Goal: Task Accomplishment & Management: Manage account settings

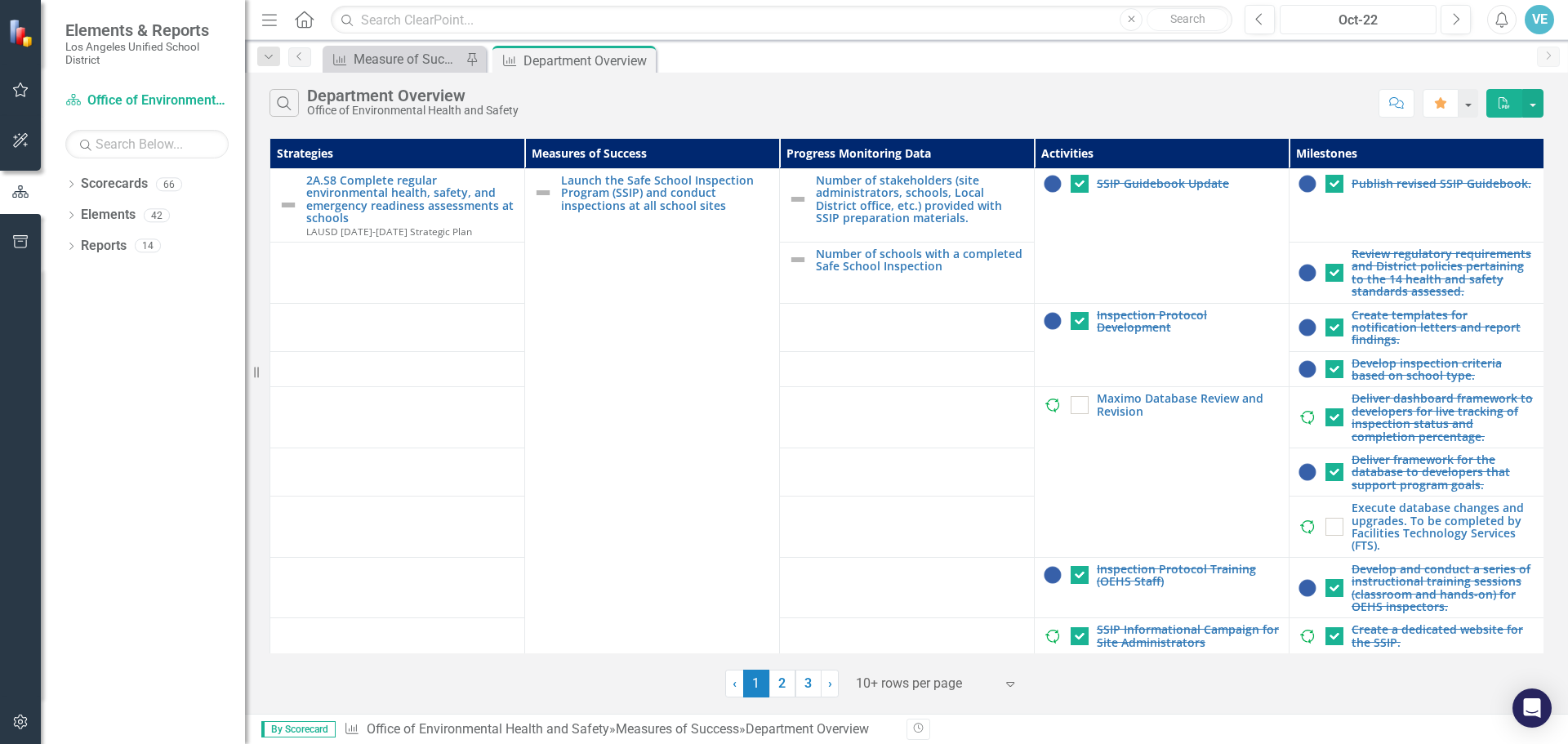
click at [1423, 23] on div "Oct-22" at bounding box center [1358, 20] width 146 height 19
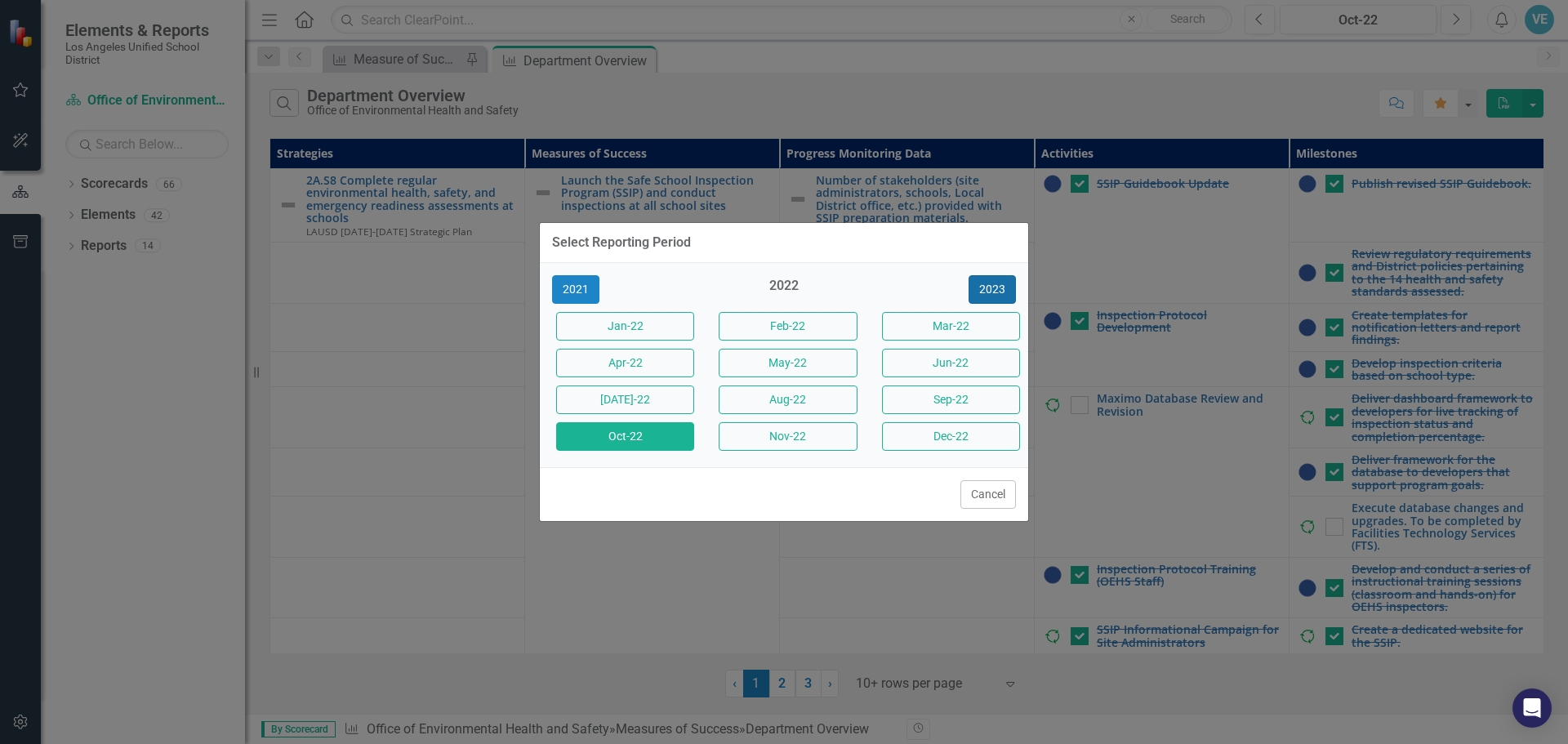
click at [989, 291] on button "2023" at bounding box center [992, 289] width 48 height 28
click at [991, 290] on button "2024" at bounding box center [992, 289] width 48 height 28
click at [1001, 291] on button "2025" at bounding box center [992, 289] width 48 height 28
click at [637, 434] on button "Oct-25" at bounding box center [625, 436] width 138 height 28
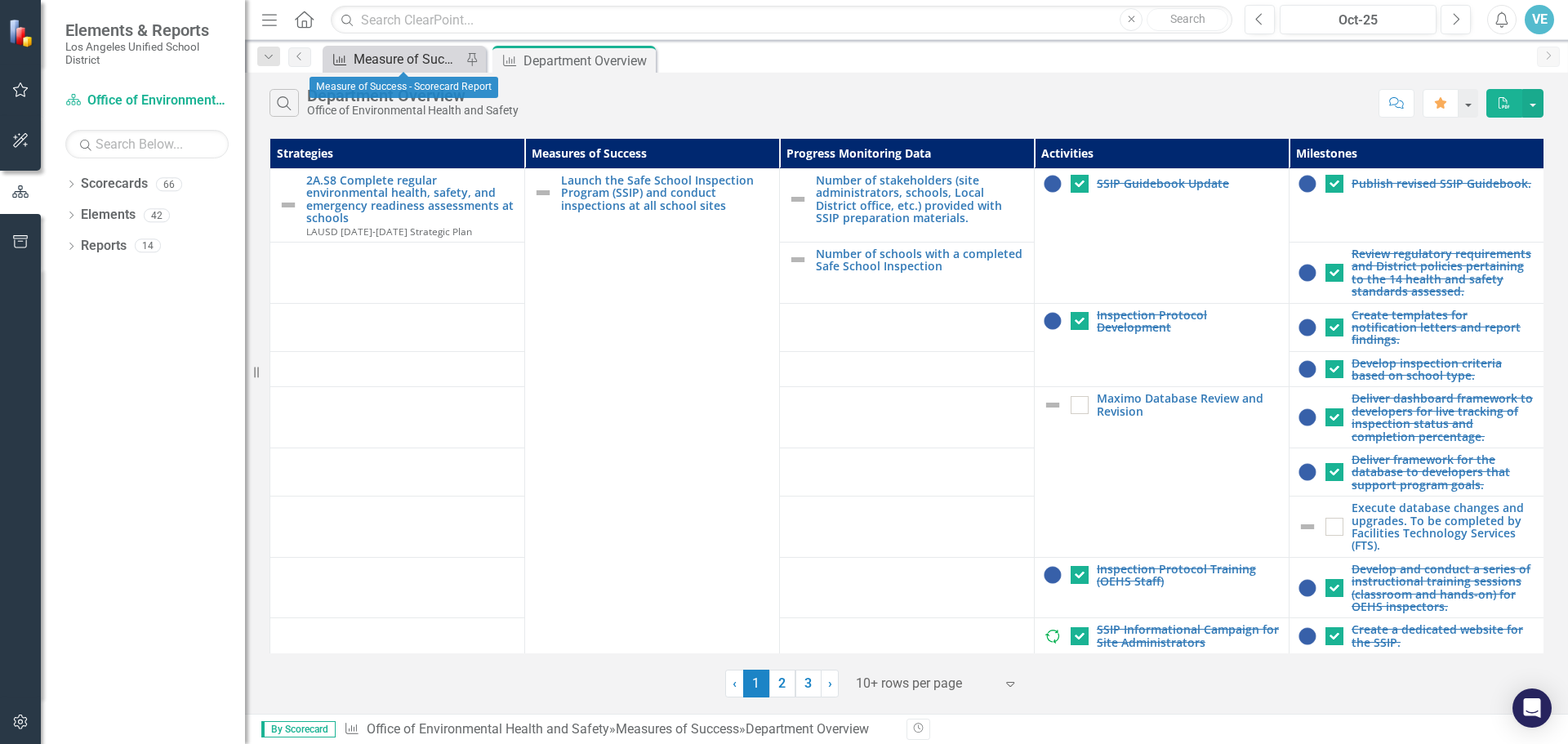
click at [401, 50] on div "Measure of Success - Scorecard Report" at bounding box center [407, 58] width 108 height 20
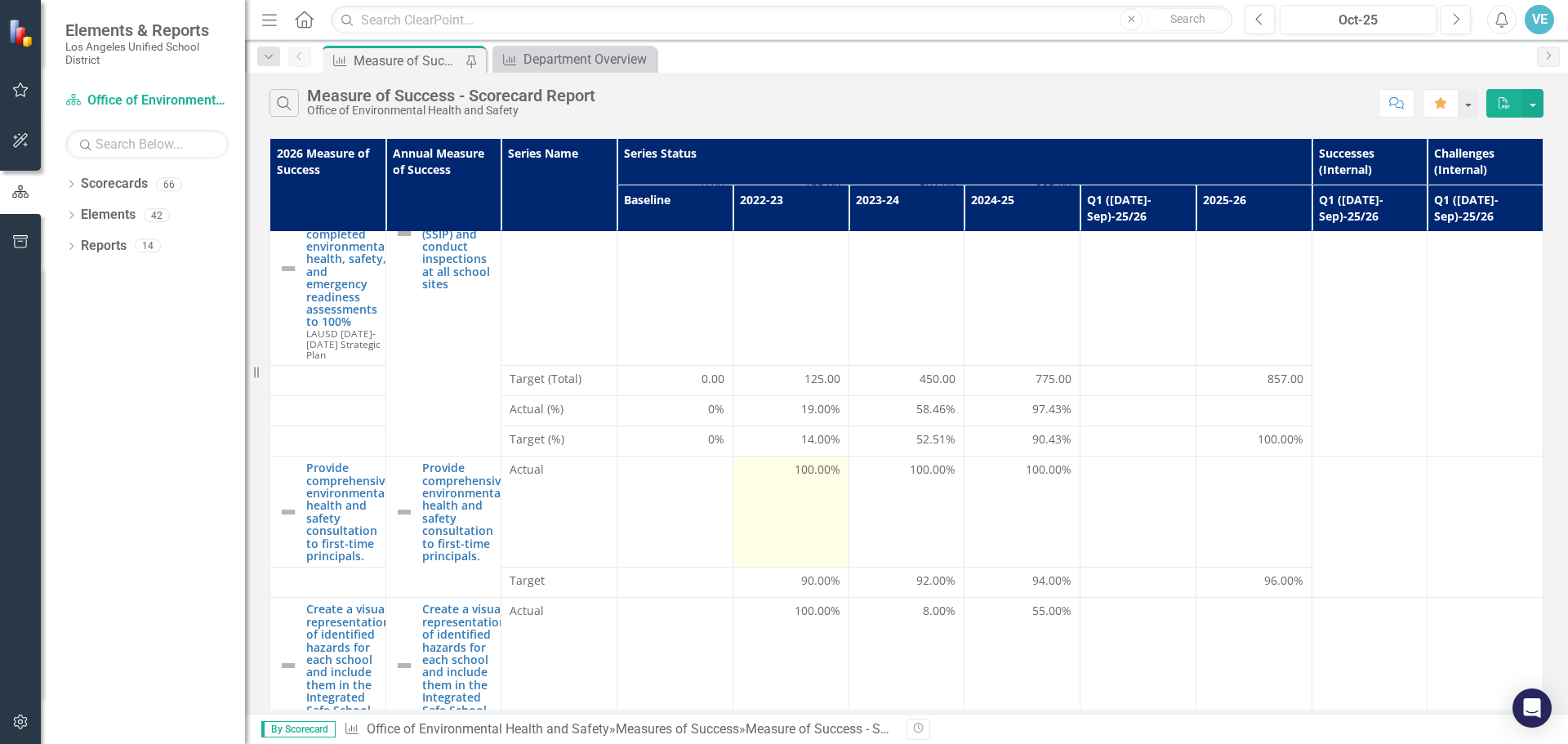
scroll to position [87, 0]
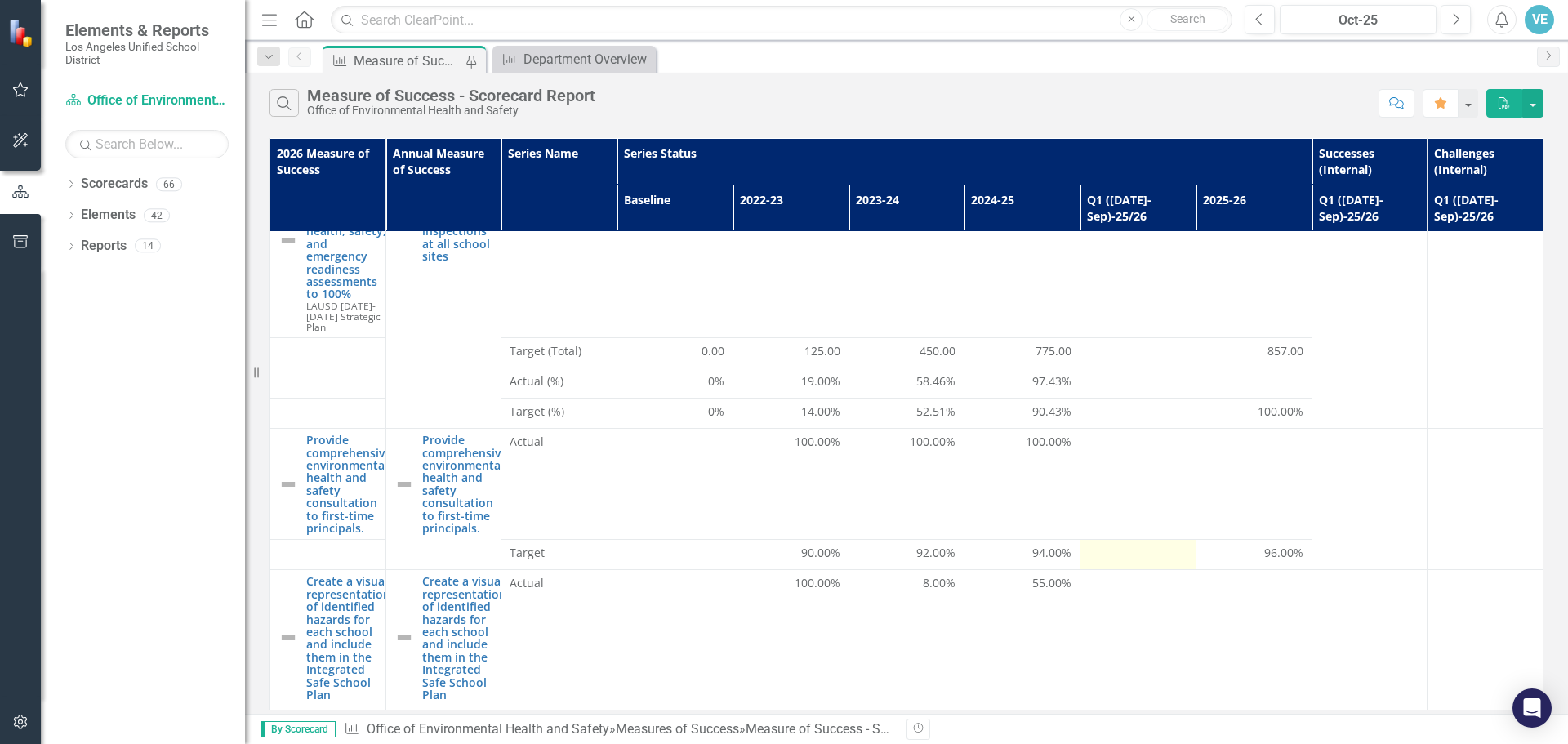
click at [1113, 539] on td at bounding box center [1138, 554] width 116 height 30
click at [1115, 539] on td at bounding box center [1138, 554] width 116 height 30
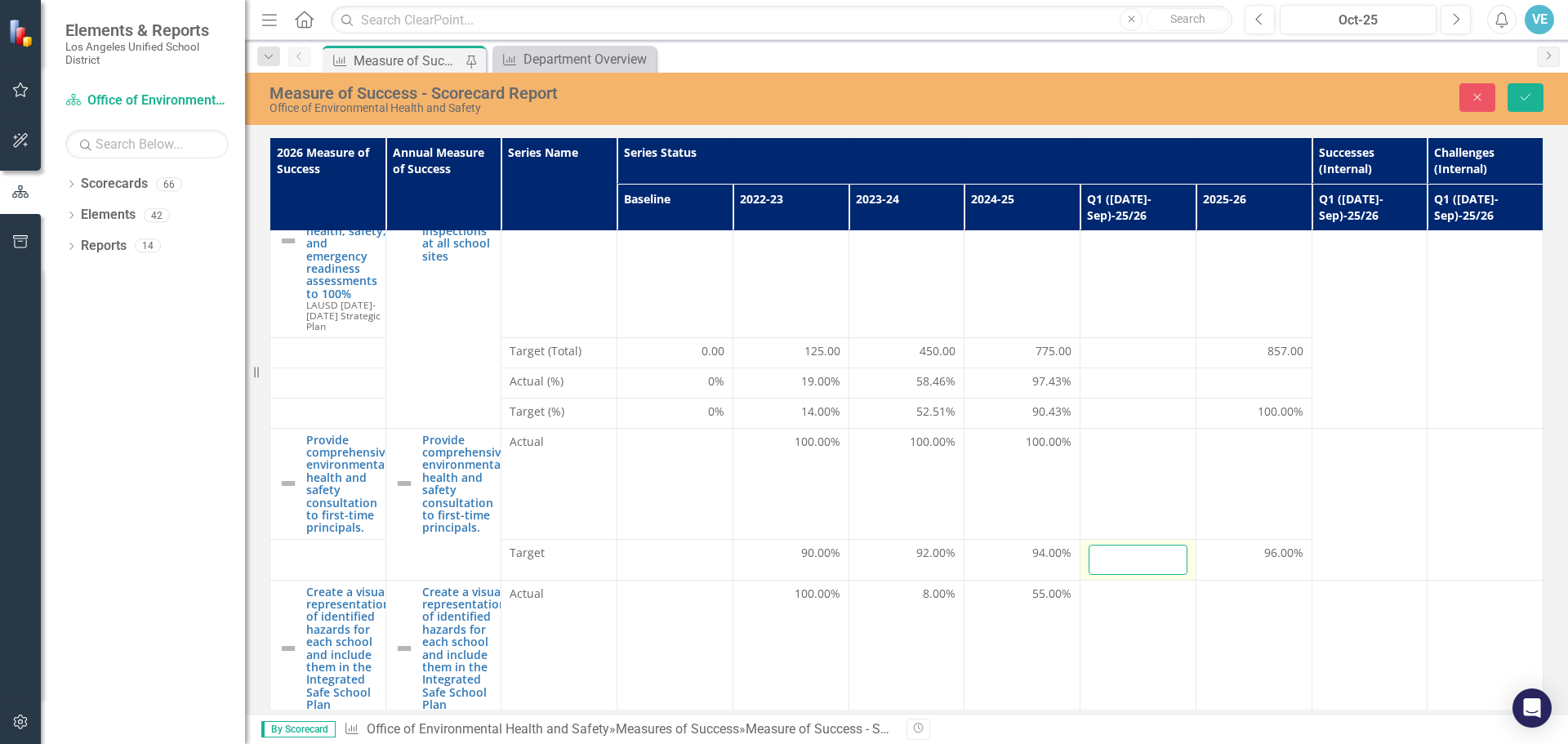
click at [1139, 544] on input "number" at bounding box center [1138, 559] width 99 height 30
click at [1121, 458] on td at bounding box center [1138, 483] width 116 height 111
drag, startPoint x: 1127, startPoint y: 537, endPoint x: 1053, endPoint y: 534, distance: 74.1
click at [1053, 538] on tr "Target 90.00% 92.00% 94.00% 96 96.00%" at bounding box center [907, 559] width 1273 height 41
type input "25"
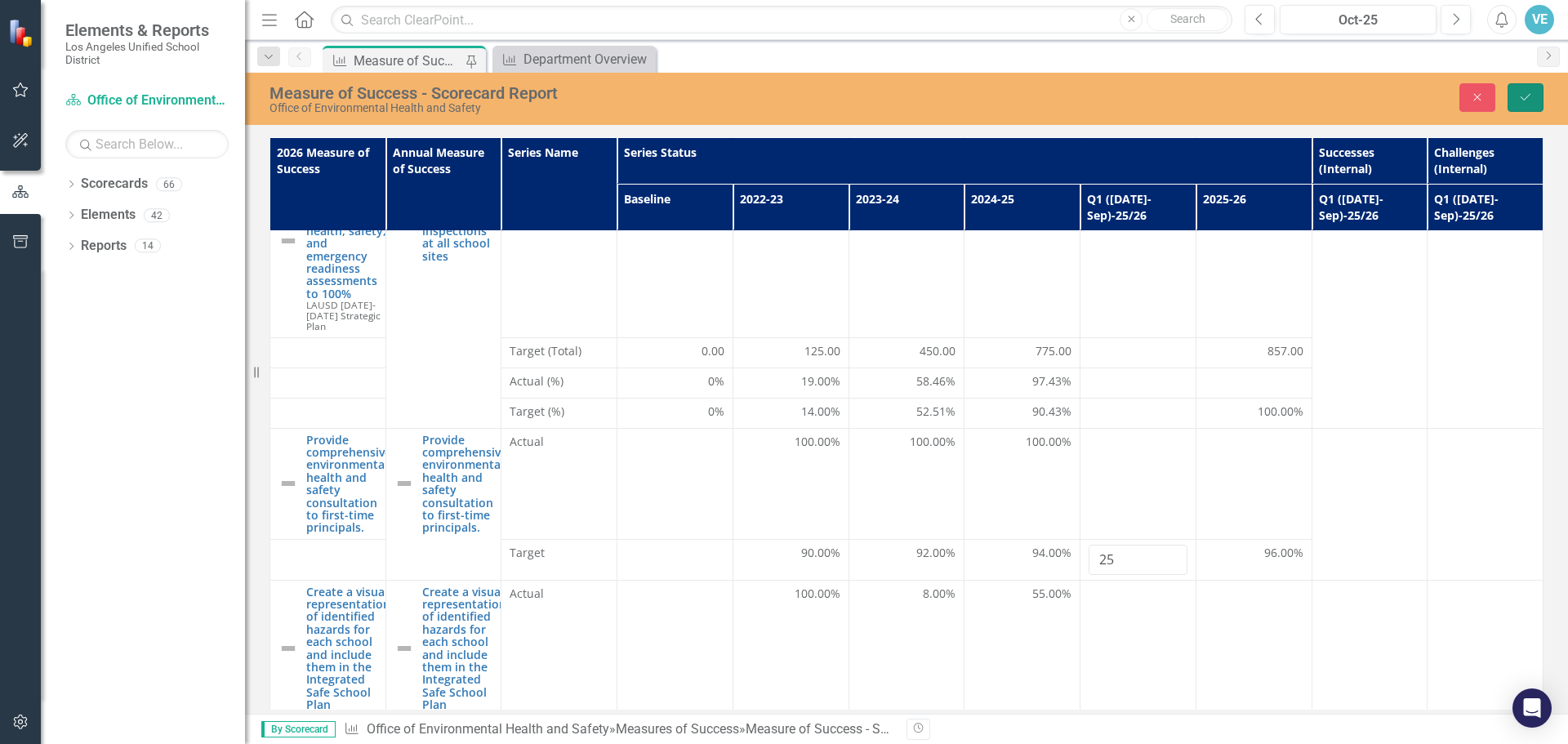
click at [1523, 102] on icon "Save" at bounding box center [1524, 97] width 15 height 12
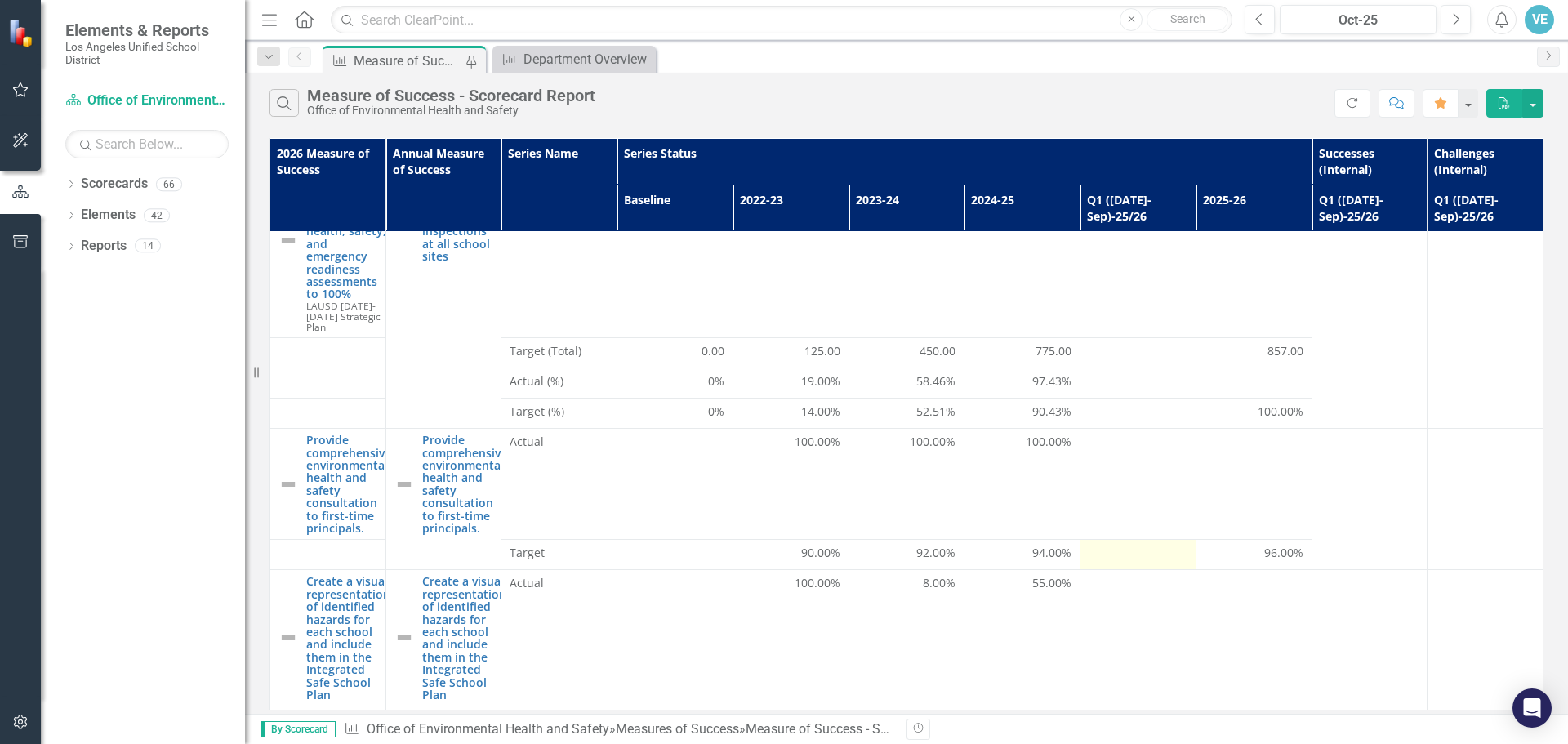
click at [1117, 544] on div at bounding box center [1138, 554] width 99 height 19
click at [1127, 544] on div at bounding box center [1138, 554] width 99 height 19
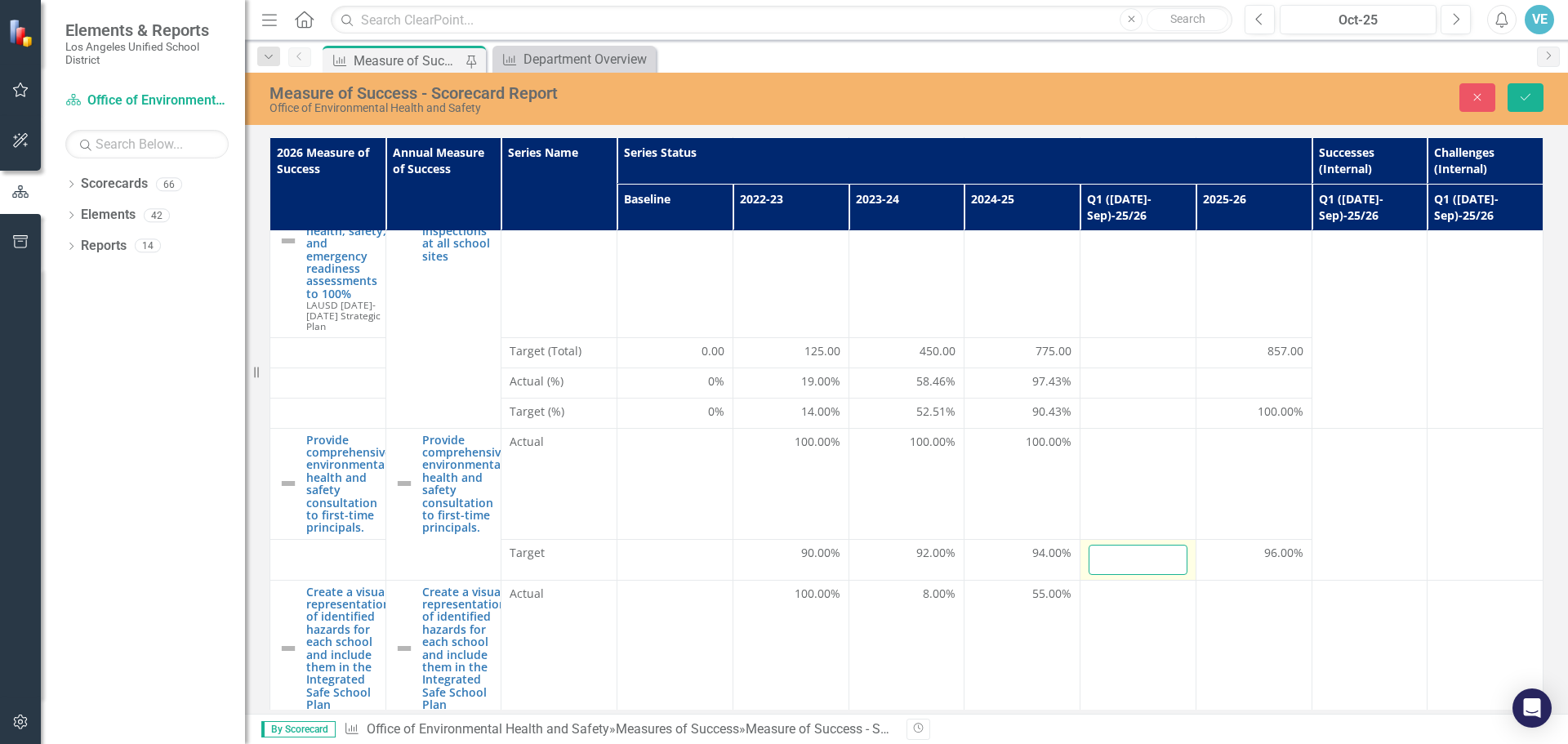
click at [1118, 544] on input "number" at bounding box center [1138, 559] width 99 height 30
type input "25"
click at [1526, 102] on icon "Save" at bounding box center [1524, 97] width 15 height 12
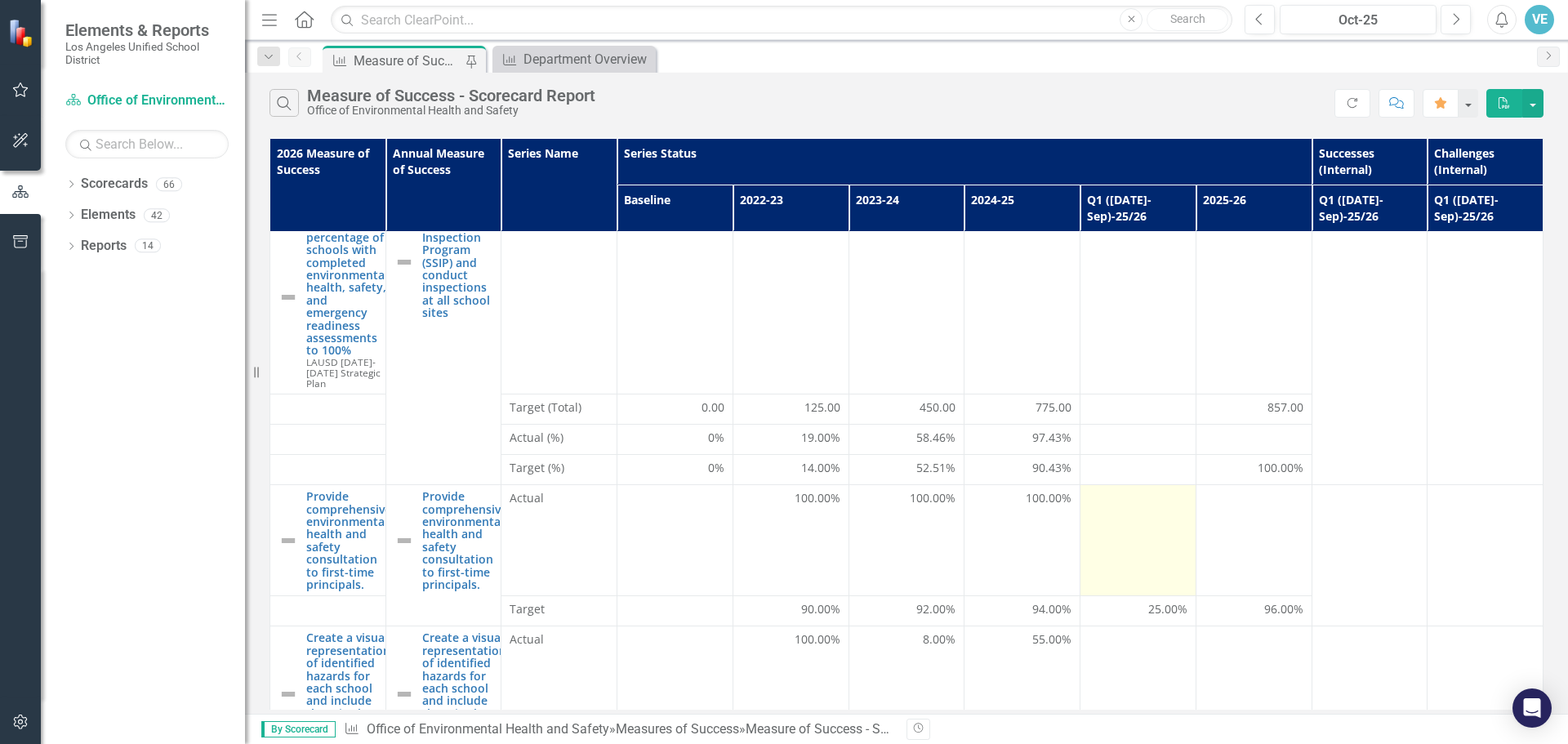
scroll to position [0, 0]
